Goal: Find specific page/section: Find specific page/section

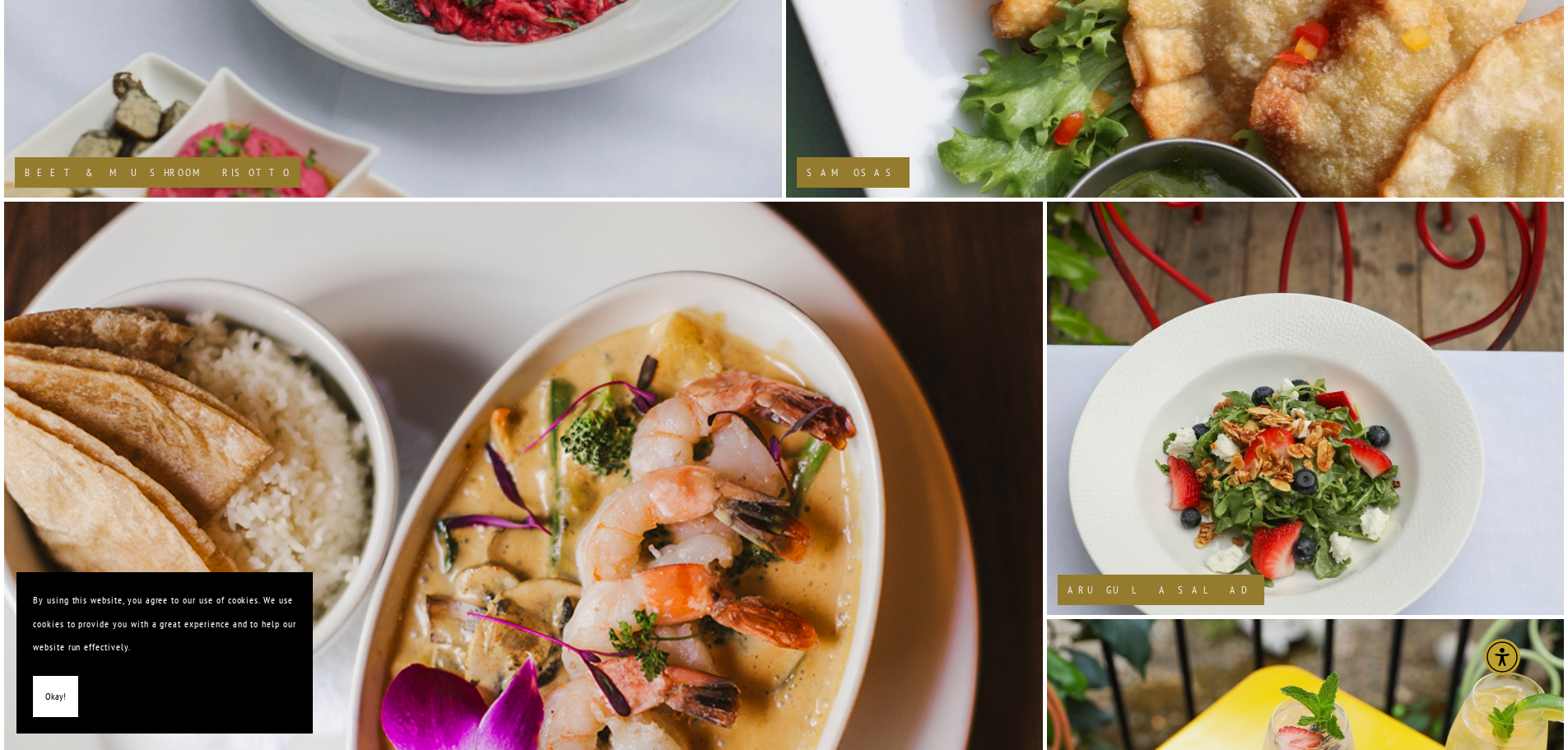
scroll to position [1481, 0]
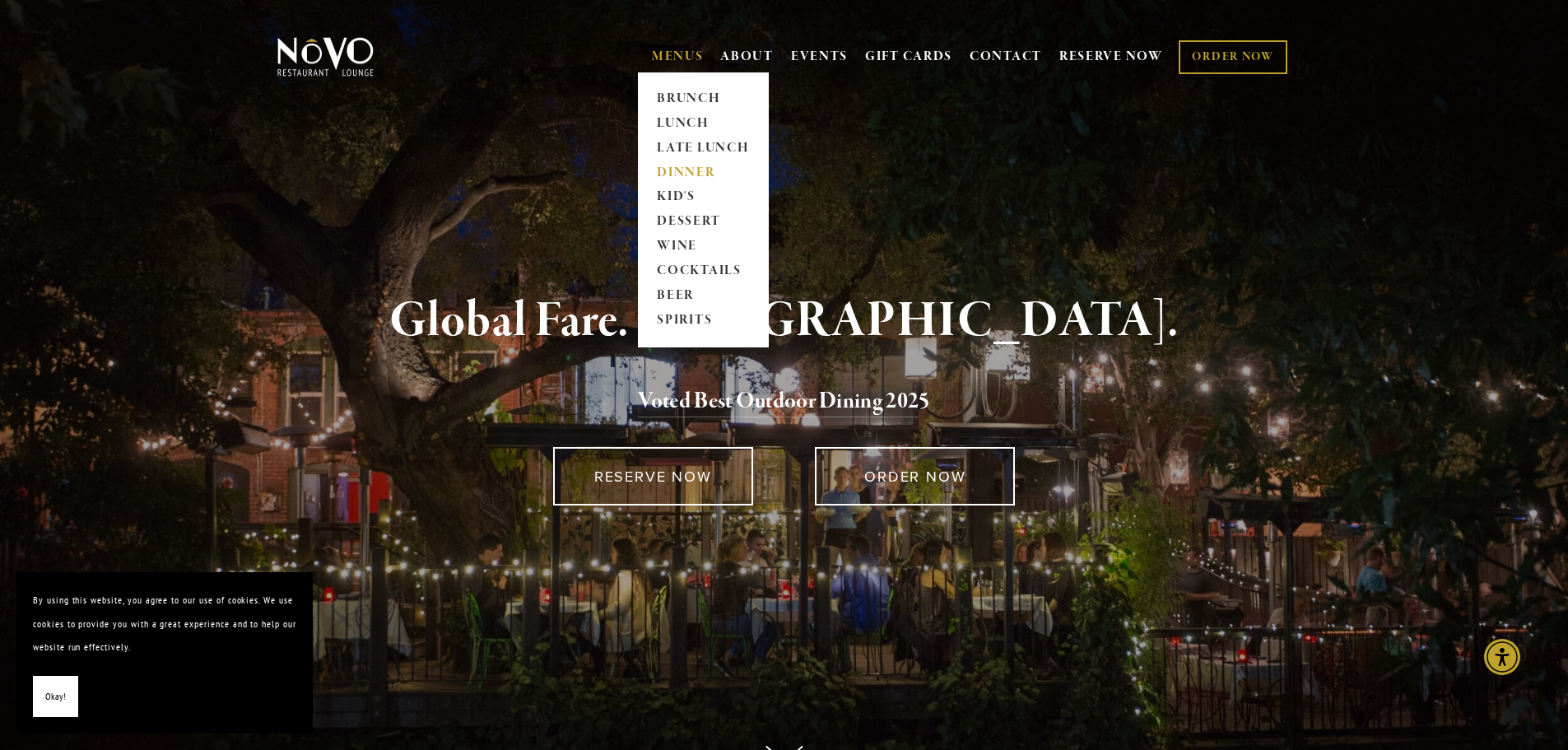
click at [683, 169] on link "DINNER" at bounding box center [703, 173] width 103 height 25
